Goal: Check status: Check status

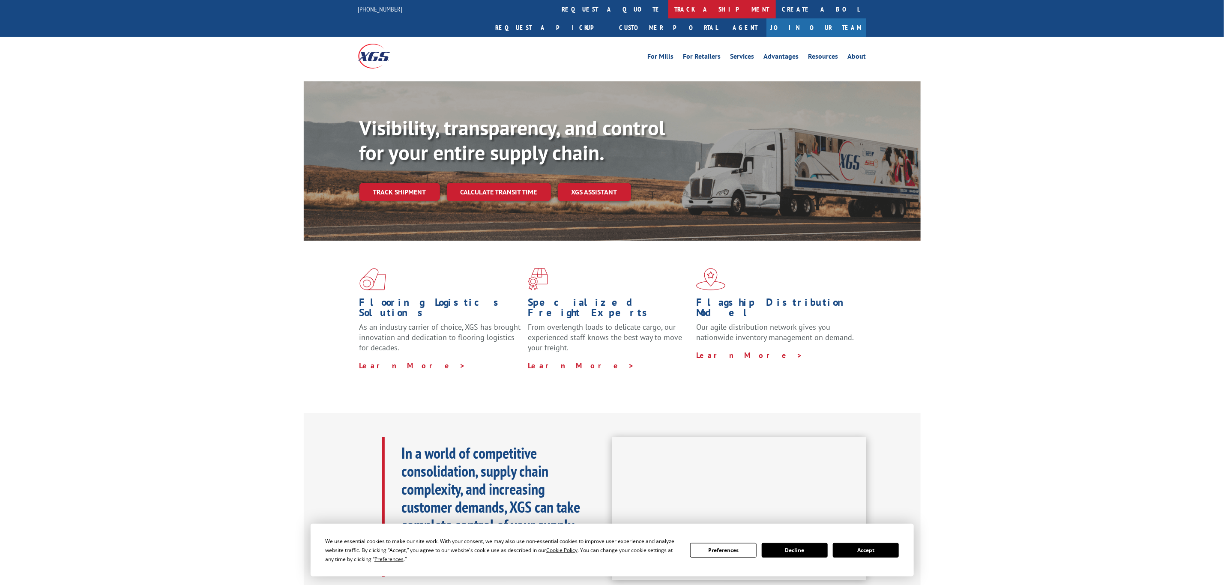
click at [668, 8] on link "track a shipment" at bounding box center [722, 9] width 108 height 18
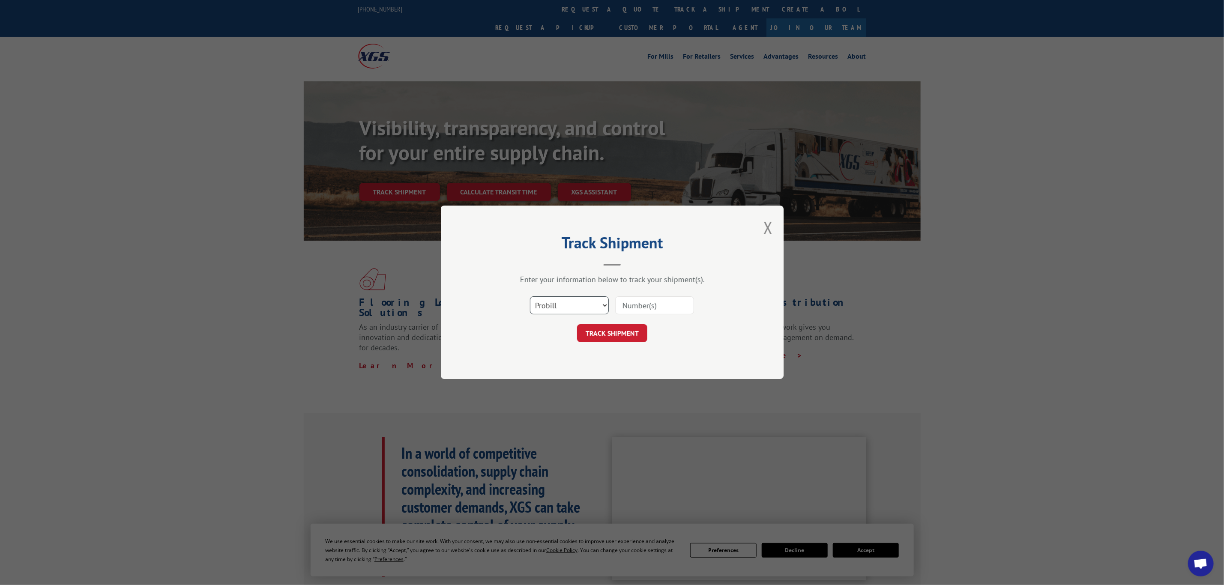
click at [556, 298] on select "Select category... Probill BOL PO" at bounding box center [569, 306] width 79 height 18
select select "bol"
click at [530, 297] on select "Select category... Probill BOL PO" at bounding box center [569, 306] width 79 height 18
click at [622, 305] on input at bounding box center [654, 306] width 79 height 18
paste input "972318 P"
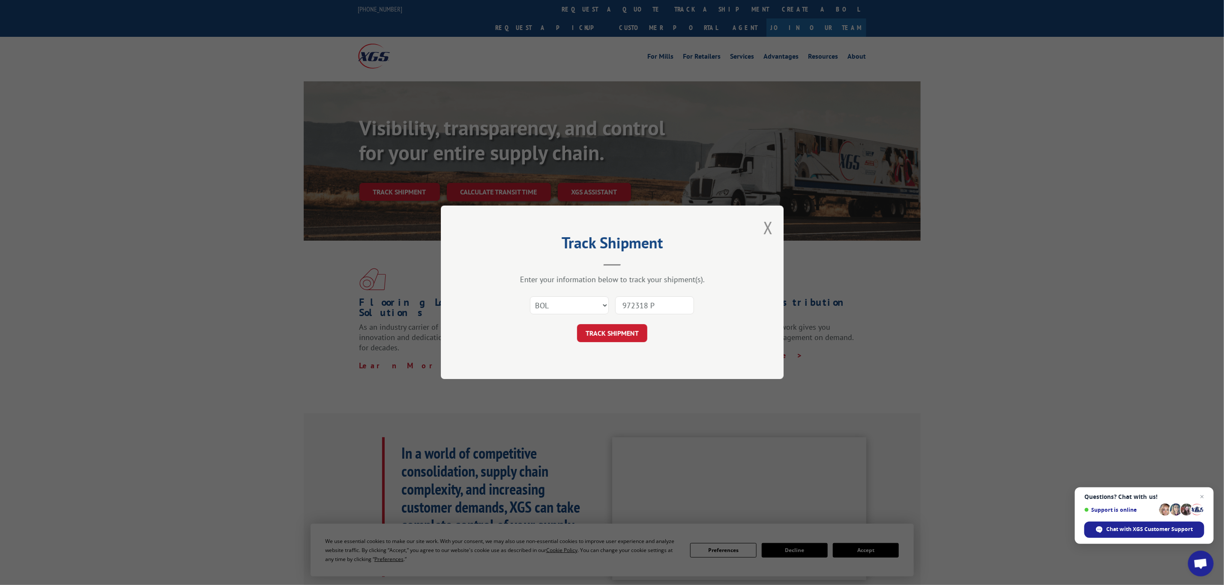
type input "972318 P"
click at [628, 334] on button "TRACK SHIPMENT" at bounding box center [612, 334] width 70 height 18
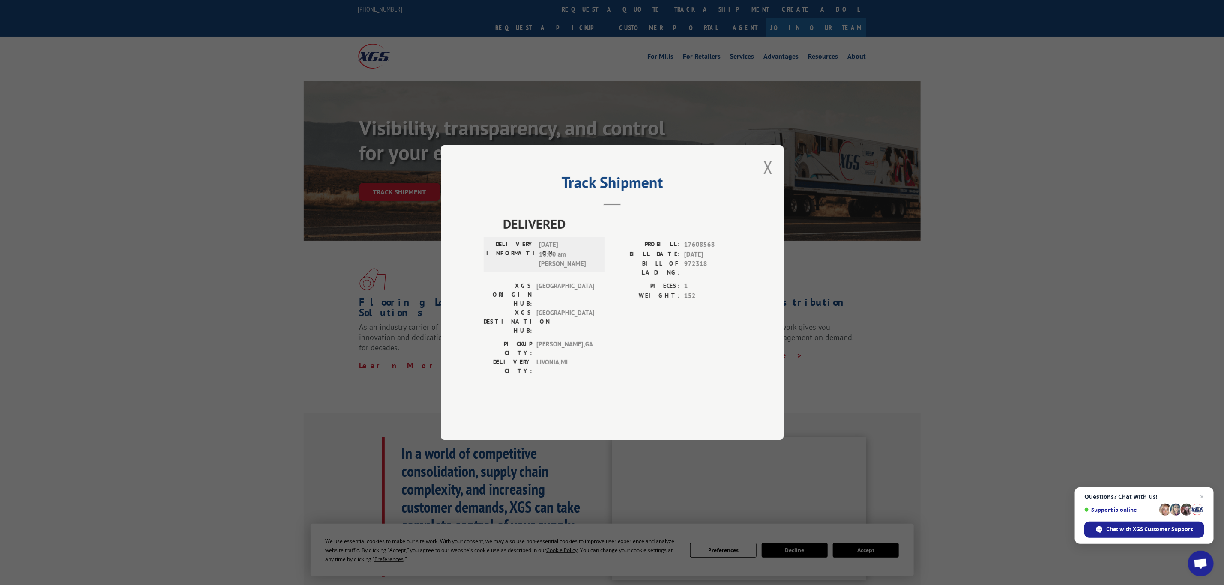
click at [625, 233] on span "DELIVERED" at bounding box center [622, 223] width 238 height 19
click at [487, 264] on div "DELIVERY INFORMATION: [DATE] 10:00 am [PERSON_NAME]" at bounding box center [544, 254] width 121 height 34
click at [510, 269] on label "DELIVERY INFORMATION:" at bounding box center [510, 254] width 48 height 29
drag, startPoint x: 537, startPoint y: 313, endPoint x: 553, endPoint y: 319, distance: 16.7
click at [538, 314] on div "DELIVERED DELIVERY INFORMATION: [DATE] 10:00 am [PERSON_NAME]: 17608568 BILL DA…" at bounding box center [612, 297] width 257 height 166
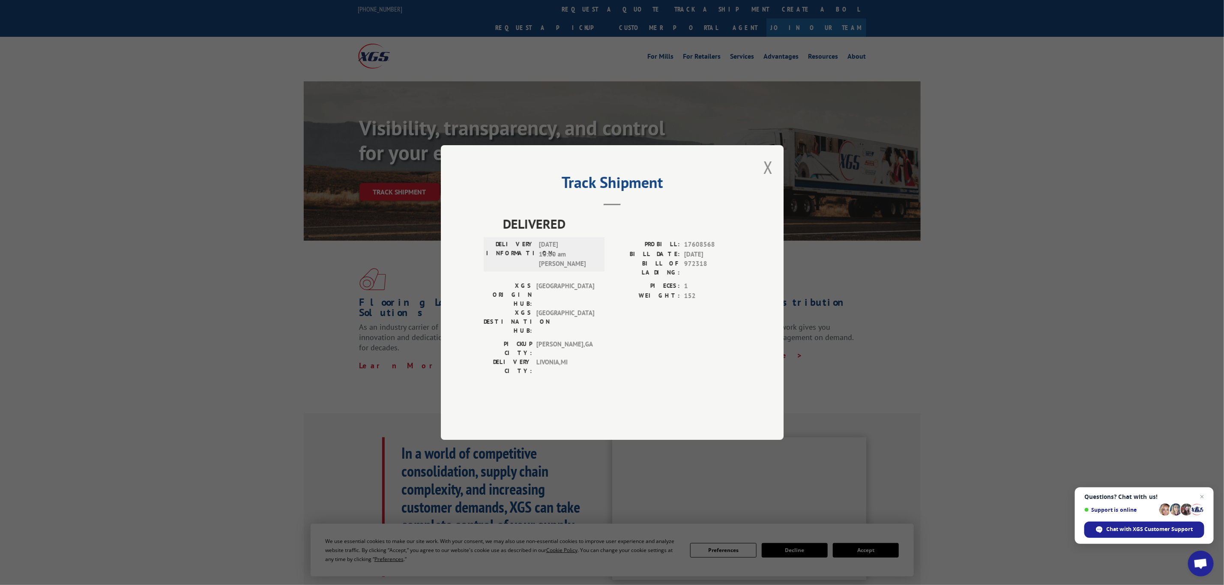
drag, startPoint x: 553, startPoint y: 319, endPoint x: 563, endPoint y: 341, distance: 23.9
click at [553, 320] on span "[GEOGRAPHIC_DATA]" at bounding box center [565, 321] width 58 height 27
click at [604, 341] on div "PICKUP CITY: [GEOGRAPHIC_DATA] , [GEOGRAPHIC_DATA]: [GEOGRAPHIC_DATA] , [GEOGRA…" at bounding box center [612, 360] width 257 height 40
drag, startPoint x: 1169, startPoint y: 530, endPoint x: 1161, endPoint y: 529, distance: 8.7
click at [1168, 530] on span "Chat with XGS Customer Support" at bounding box center [1149, 530] width 87 height 8
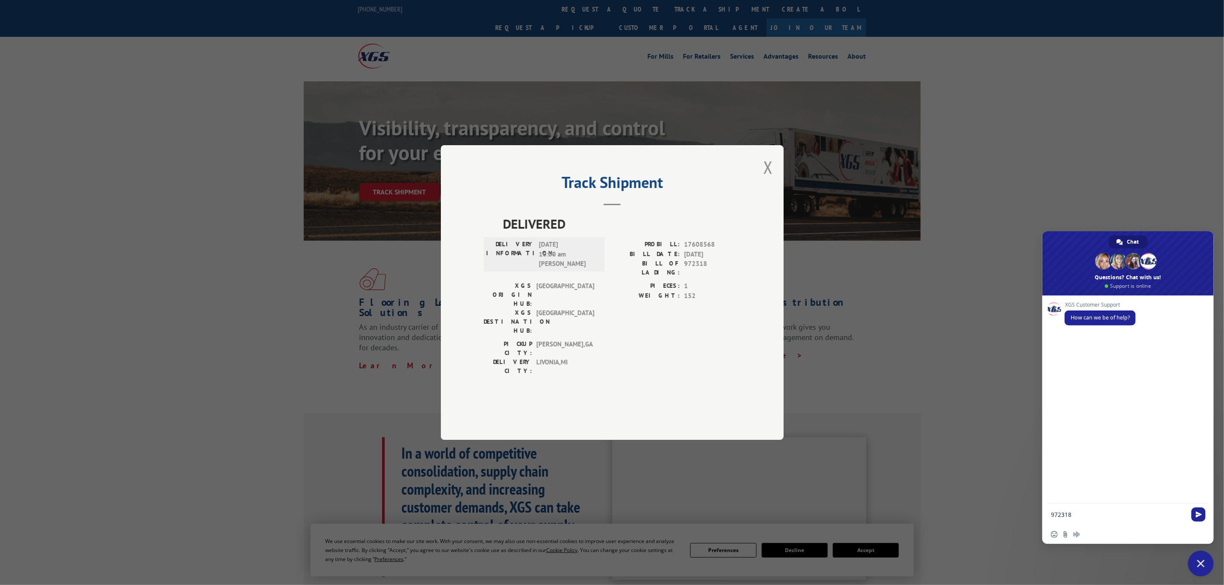
type textarea "972318"
type textarea "BOL"
type textarea "can you help me find this carpet"
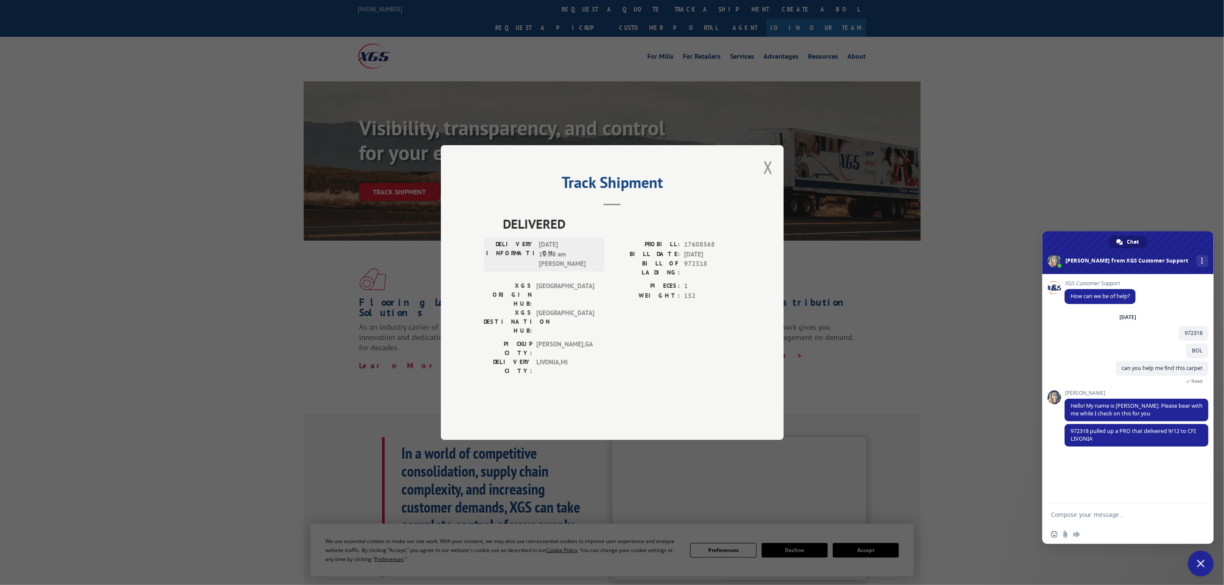
click at [1161, 514] on textarea "Compose your message..." at bounding box center [1118, 515] width 135 height 8
type textarea "is there a way to have a POD"
click at [1194, 511] on span "Send" at bounding box center [1198, 515] width 14 height 14
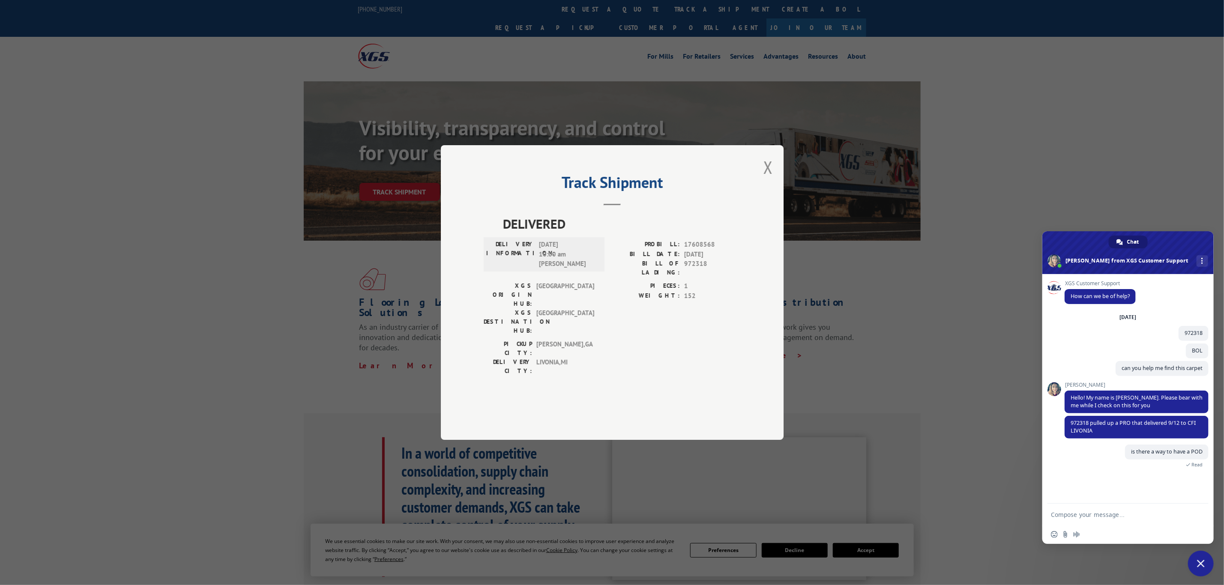
scroll to position [91, 0]
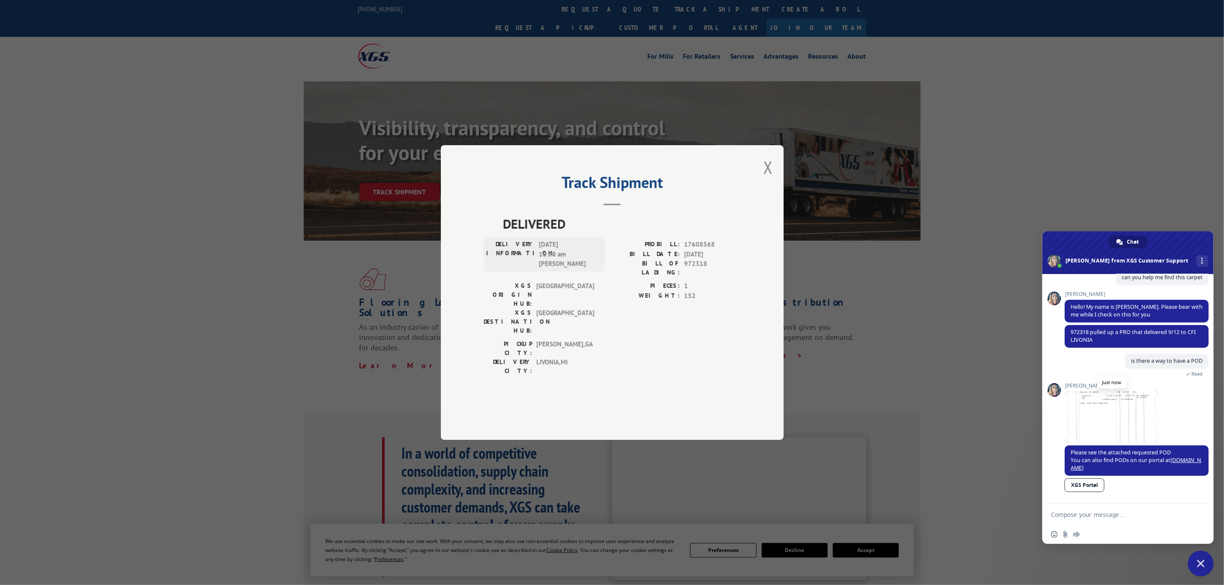
click at [1100, 415] on span at bounding box center [1111, 416] width 94 height 51
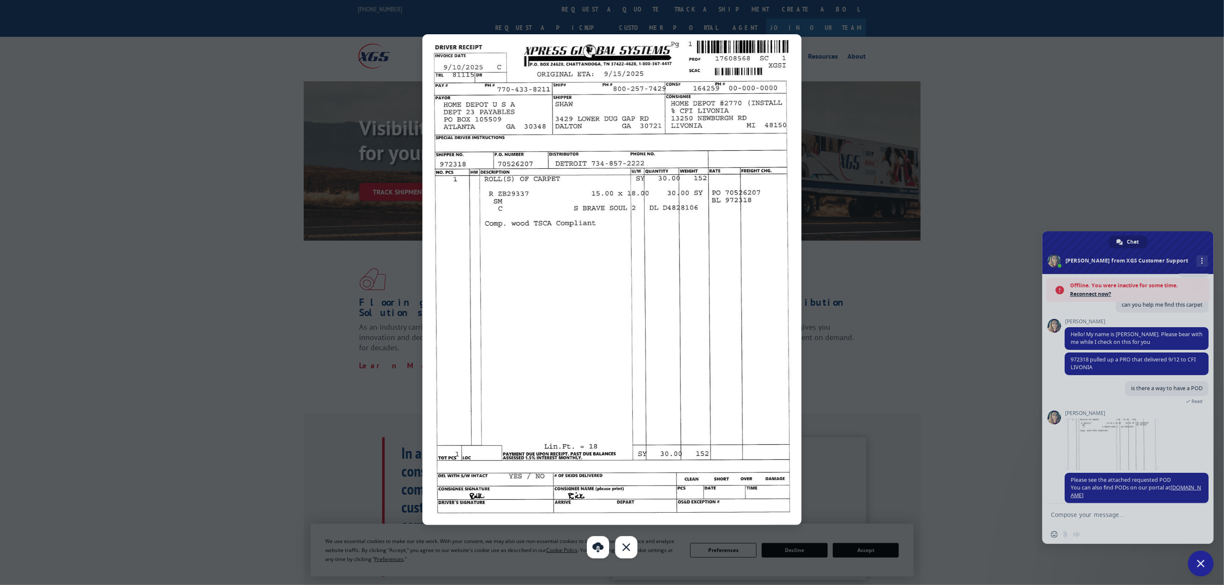
scroll to position [139, 0]
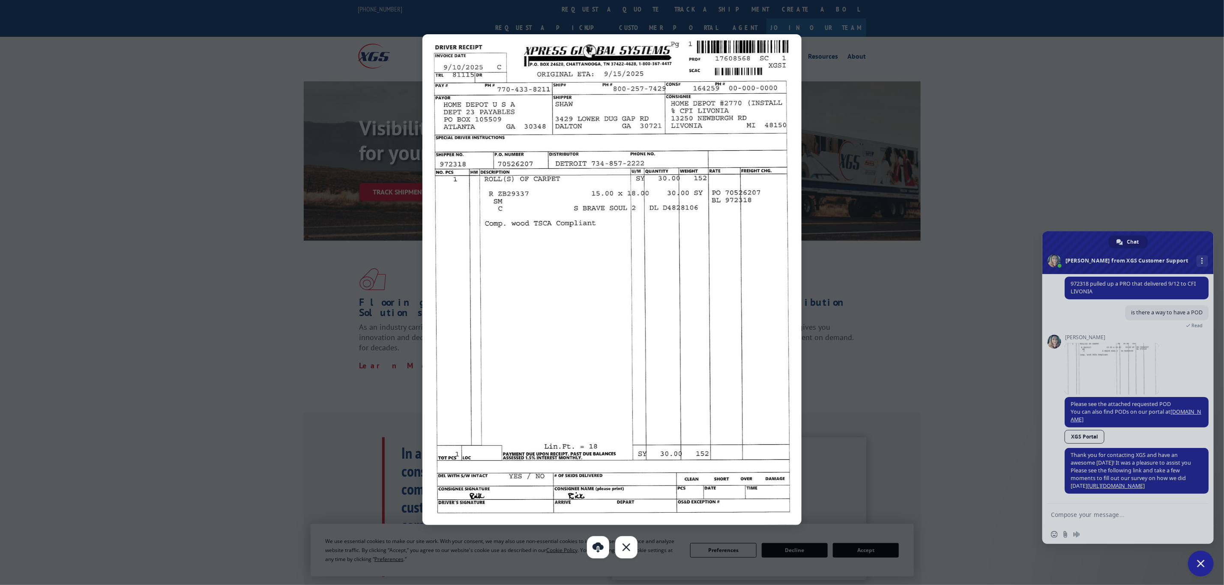
click at [1157, 525] on div at bounding box center [612, 292] width 1224 height 585
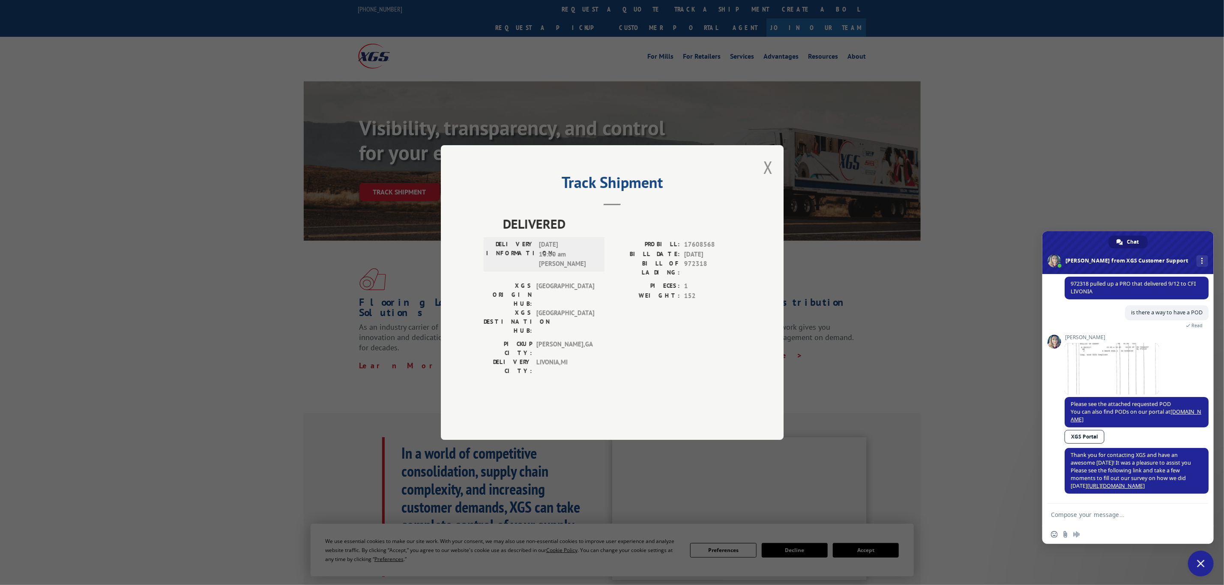
click at [1159, 518] on textarea "Compose your message..." at bounding box center [1118, 515] width 135 height 8
type textarea "thankyou!!!"
click at [1200, 516] on span "Send" at bounding box center [1198, 514] width 6 height 6
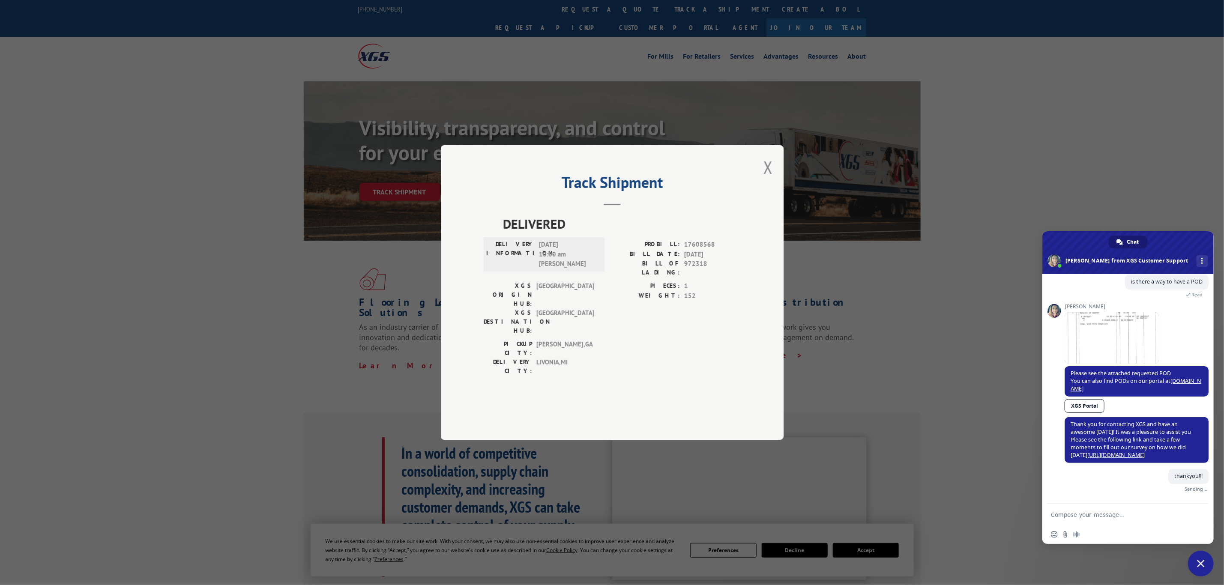
scroll to position [161, 0]
